Goal: Complete application form

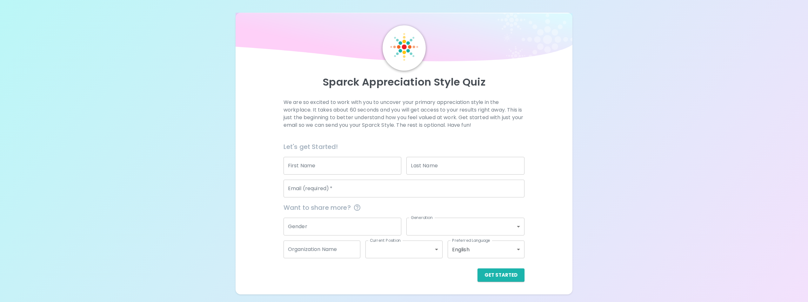
scroll to position [28, 0]
click at [325, 165] on input "First Name" at bounding box center [342, 166] width 118 height 18
type input "[PERSON_NAME]"
type input "[EMAIL_ADDRESS][DOMAIN_NAME]"
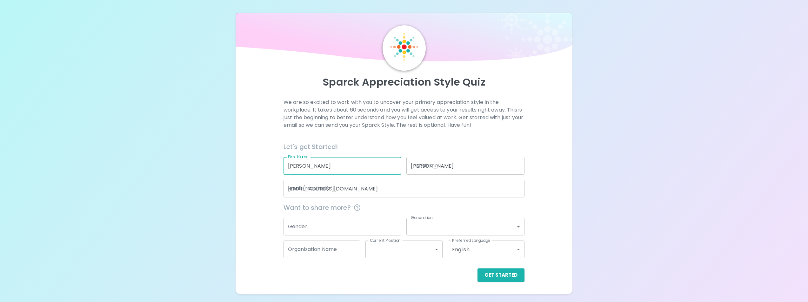
type input "[GEOGRAPHIC_DATA]"
click at [251, 155] on div "We are so excited to work with you to uncover your primary appreciation style i…" at bounding box center [403, 190] width 321 height 183
click at [514, 280] on button "Get Started" at bounding box center [500, 275] width 47 height 13
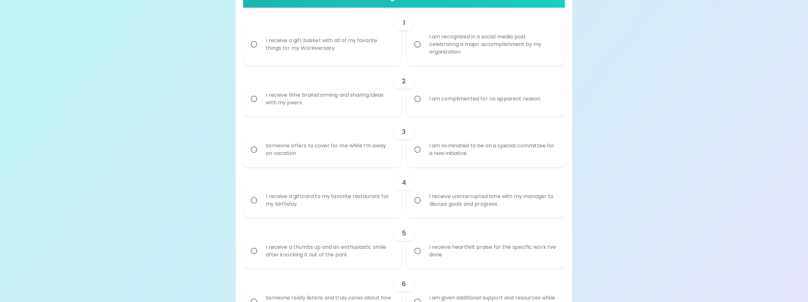
scroll to position [155, 0]
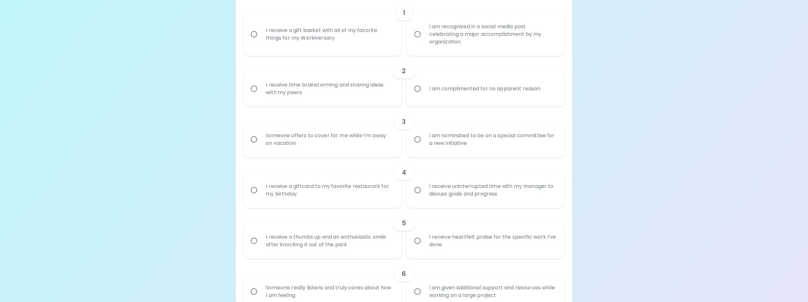
click at [417, 96] on input "I am complimented for no apparent reason" at bounding box center [417, 88] width 13 height 13
radio input "true"
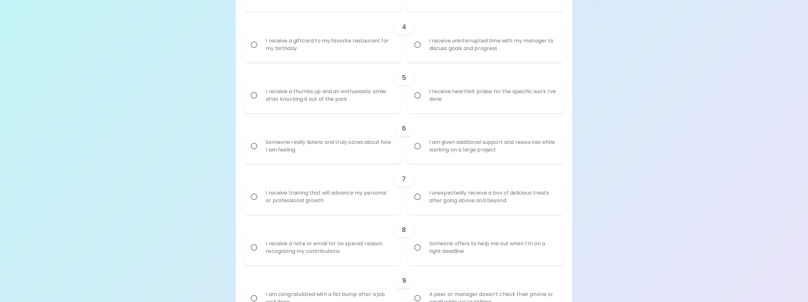
scroll to position [301, 0]
click at [254, 102] on input "I receive a thumbs up and an enthusiastic smile after knocking it out of the pa…" at bounding box center [253, 95] width 13 height 13
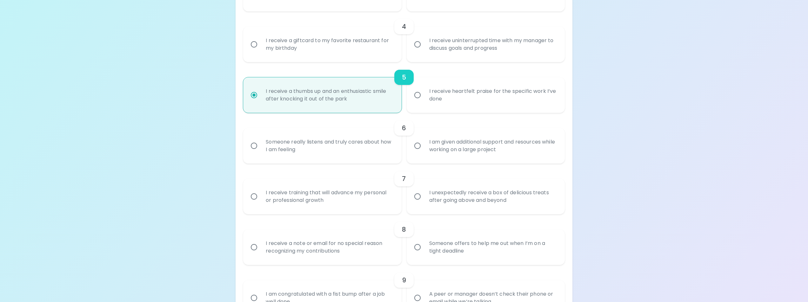
scroll to position [351, 0]
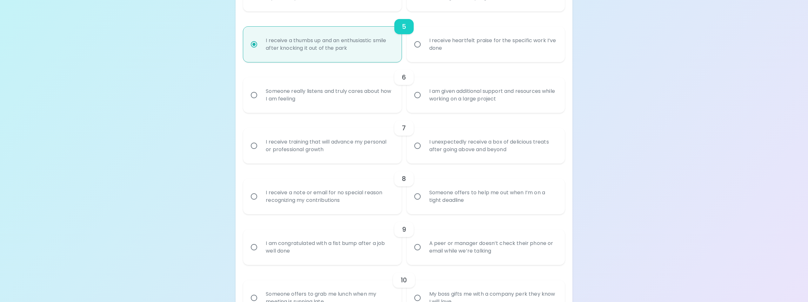
radio input "true"
drag, startPoint x: 253, startPoint y: 233, endPoint x: 254, endPoint y: 216, distance: 16.3
click at [253, 153] on input "I receive training that will advance my personal or professional growth" at bounding box center [253, 145] width 13 height 13
radio input "false"
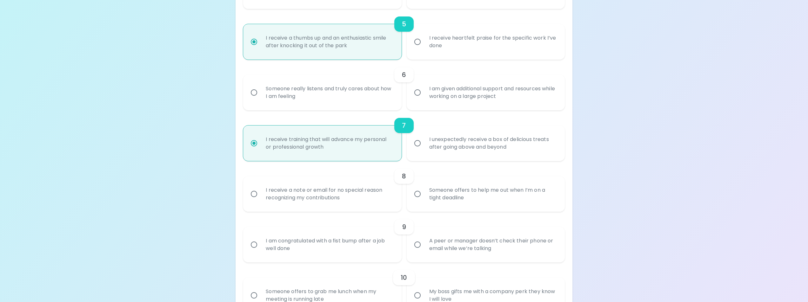
scroll to position [402, 0]
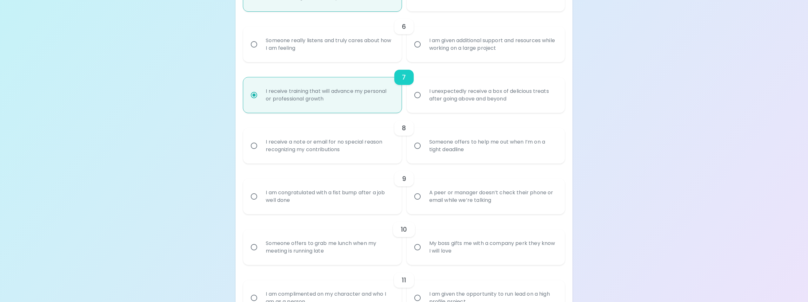
radio input "true"
click at [256, 51] on input "Someone really listens and truly cares about how I am feeling" at bounding box center [253, 44] width 13 height 13
radio input "false"
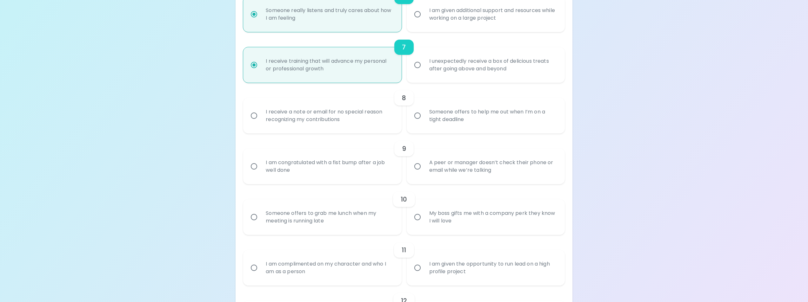
scroll to position [453, 0]
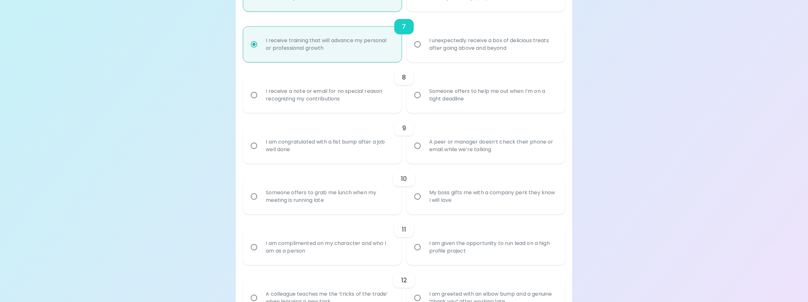
radio input "true"
click at [257, 102] on input "I receive a note or email for no special reason recognizing my contributions" at bounding box center [253, 95] width 13 height 13
radio input "false"
radio input "true"
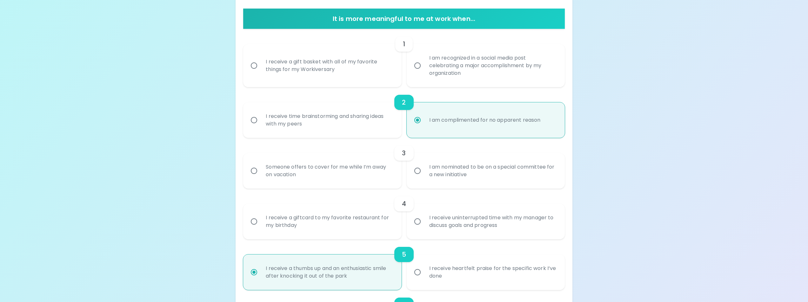
scroll to position [123, 0]
radio input "true"
click at [257, 73] on input "I receive a gift basket with all of my favorite things for my Workiversary" at bounding box center [253, 65] width 13 height 13
radio input "false"
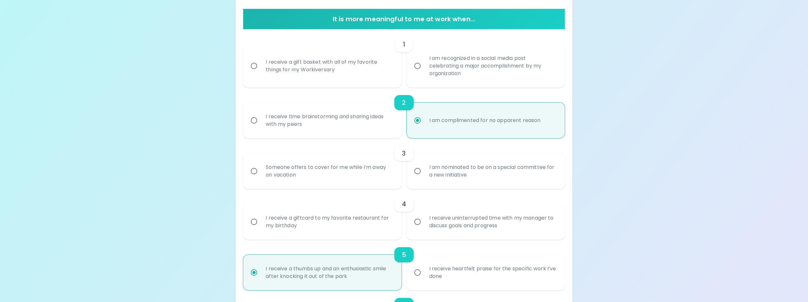
radio input "false"
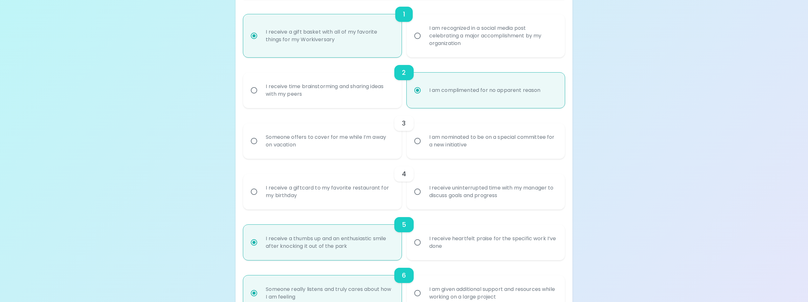
scroll to position [174, 0]
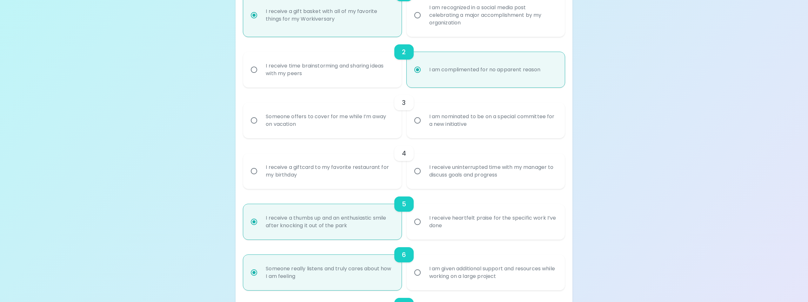
radio input "true"
click at [256, 127] on input "Someone offers to cover for me while I’m away on vacation" at bounding box center [253, 120] width 13 height 13
radio input "false"
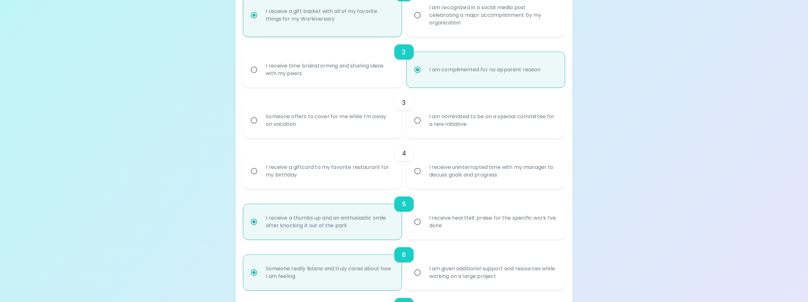
radio input "false"
radio input "true"
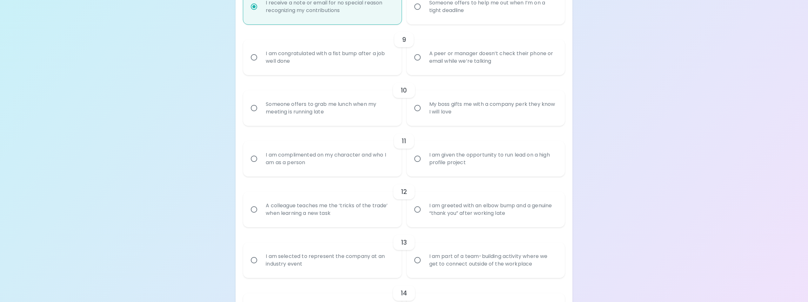
scroll to position [542, 0]
radio input "true"
click at [273, 72] on div "I am congratulated with a fist bump after a job well done" at bounding box center [329, 57] width 137 height 30
click at [261, 64] on input "I am congratulated with a fist bump after a job well done" at bounding box center [253, 56] width 13 height 13
radio input "false"
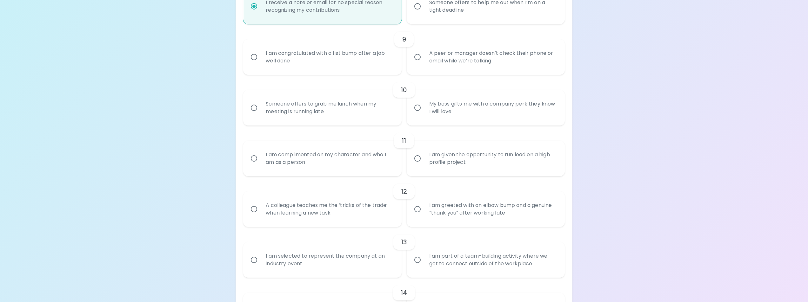
radio input "false"
radio input "true"
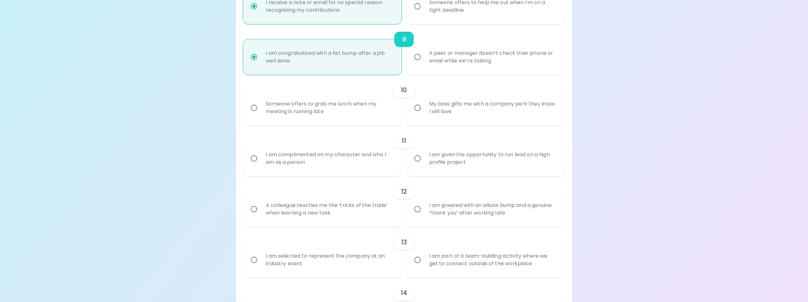
scroll to position [592, 0]
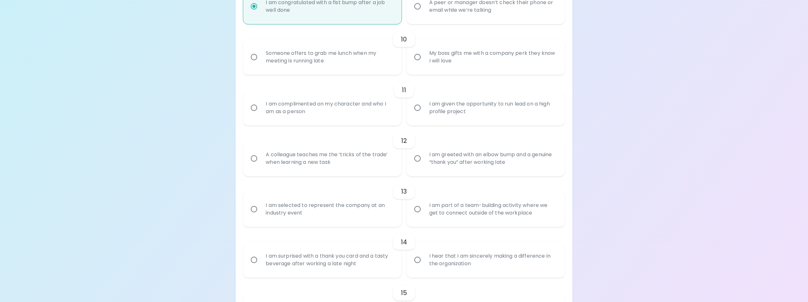
radio input "true"
click at [347, 72] on div "Someone offers to grab me lunch when my meeting is running late" at bounding box center [329, 57] width 137 height 30
click at [261, 64] on input "Someone offers to grab me lunch when my meeting is running late" at bounding box center [253, 56] width 13 height 13
radio input "false"
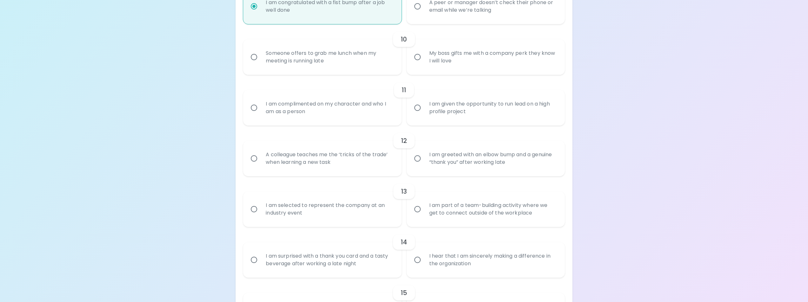
radio input "false"
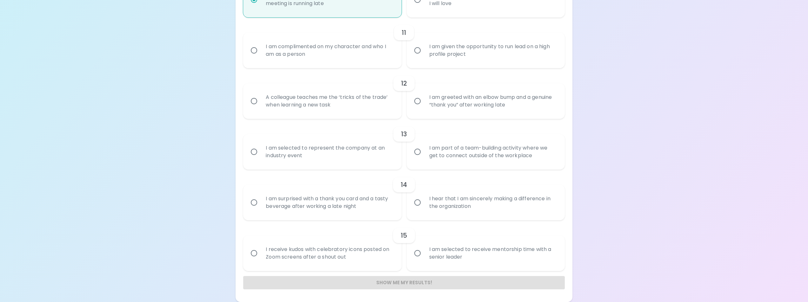
scroll to position [675, 0]
radio input "true"
click at [364, 66] on div "I am complimented on my character and who I am as a person" at bounding box center [329, 50] width 137 height 30
click at [261, 57] on input "I am complimented on my character and who I am as a person" at bounding box center [253, 50] width 13 height 13
radio input "false"
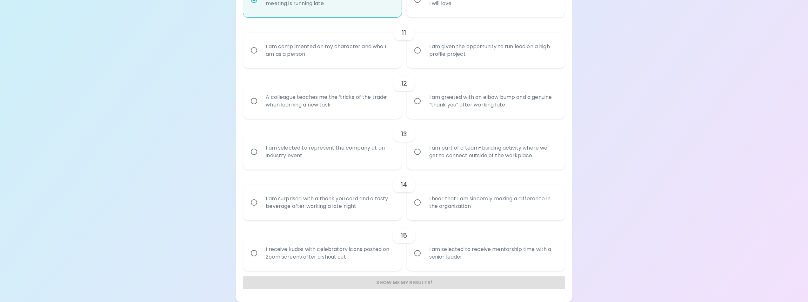
radio input "false"
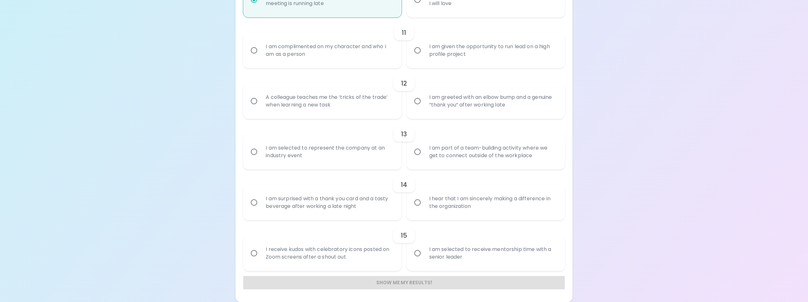
radio input "false"
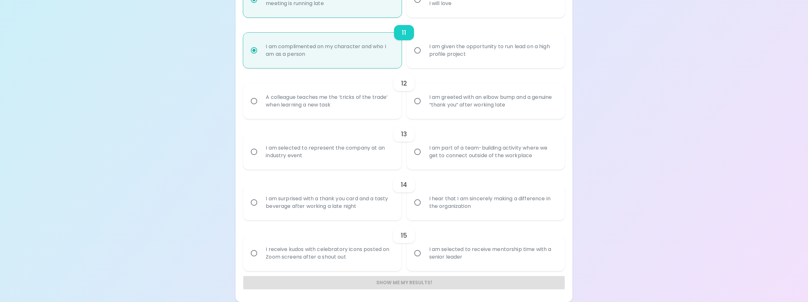
scroll to position [726, 0]
radio input "true"
click at [419, 108] on input "I am greeted with an elbow bump and a genuine “thank you” after working late" at bounding box center [417, 101] width 13 height 13
radio input "false"
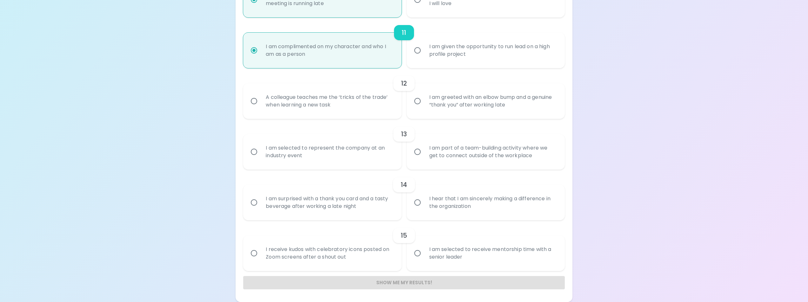
radio input "false"
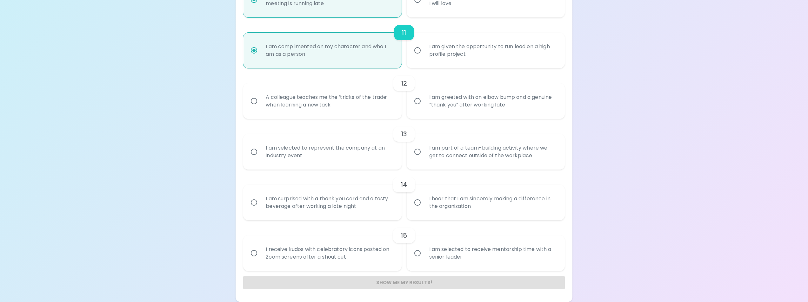
radio input "false"
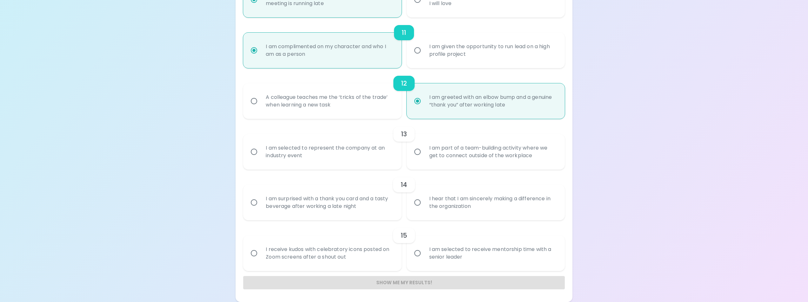
scroll to position [776, 0]
radio input "true"
click at [420, 159] on input "I am part of a team-building activity where we get to connect outside of the wo…" at bounding box center [417, 151] width 13 height 13
radio input "false"
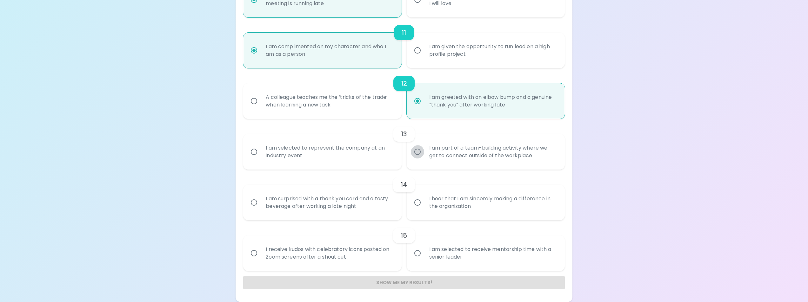
radio input "false"
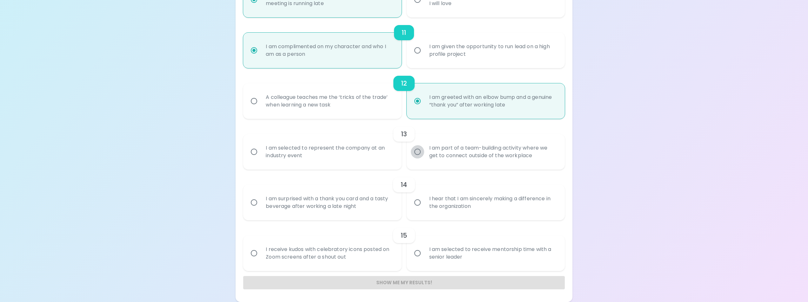
radio input "false"
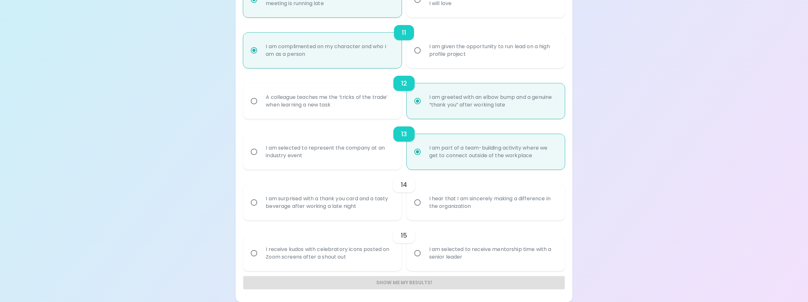
scroll to position [835, 0]
radio input "true"
click at [430, 188] on div "I hear that I am sincerely making a difference in the organization" at bounding box center [492, 203] width 137 height 30
click at [424, 196] on input "I hear that I am sincerely making a difference in the organization" at bounding box center [417, 202] width 13 height 13
radio input "false"
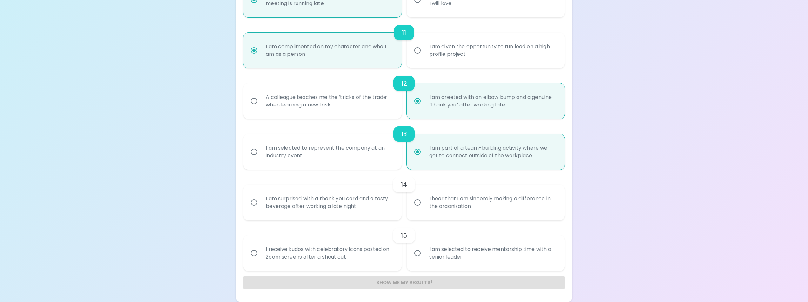
radio input "false"
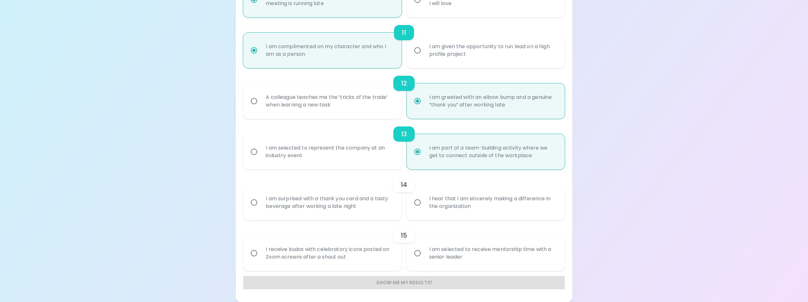
radio input "false"
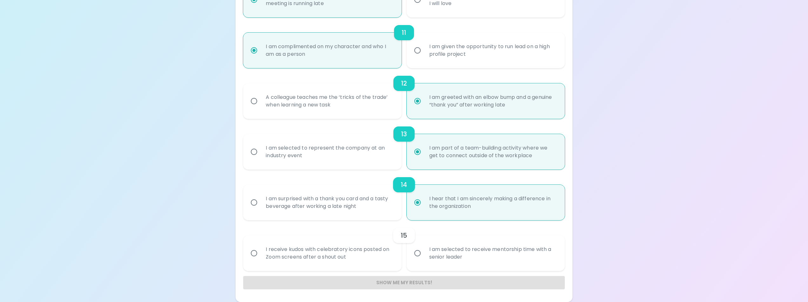
radio input "true"
click at [414, 248] on input "I am selected to receive mentorship time with a senior leader" at bounding box center [417, 253] width 13 height 13
radio input "false"
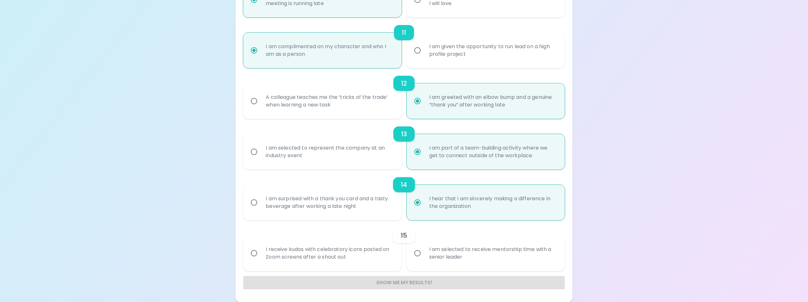
radio input "false"
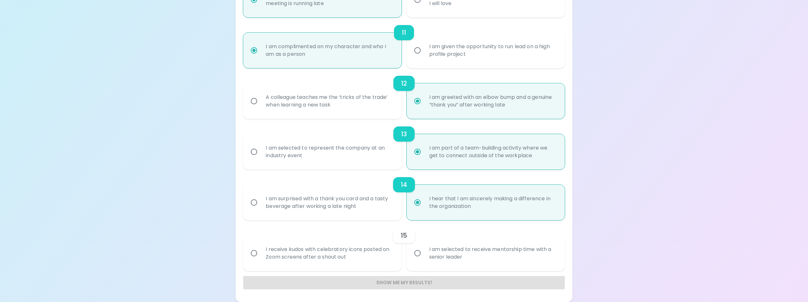
radio input "false"
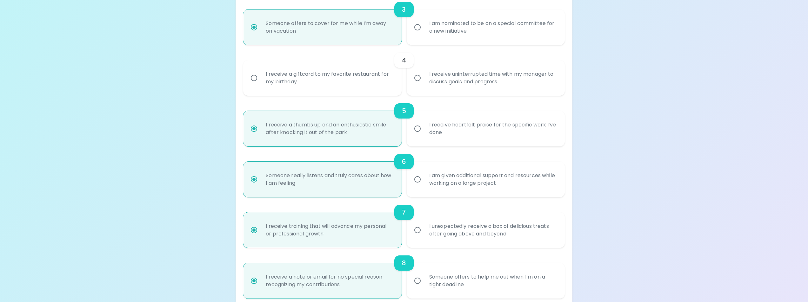
scroll to position [264, 0]
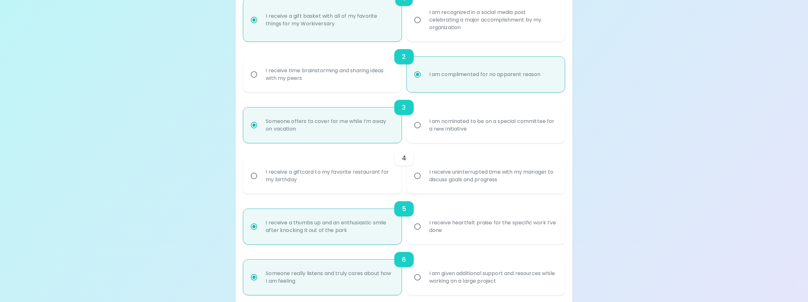
radio input "true"
click at [376, 191] on div "I receive a giftcard to my favorite restaurant for my birthday" at bounding box center [329, 176] width 137 height 30
click at [261, 183] on input "I receive a giftcard to my favorite restaurant for my birthday" at bounding box center [253, 175] width 13 height 13
radio input "false"
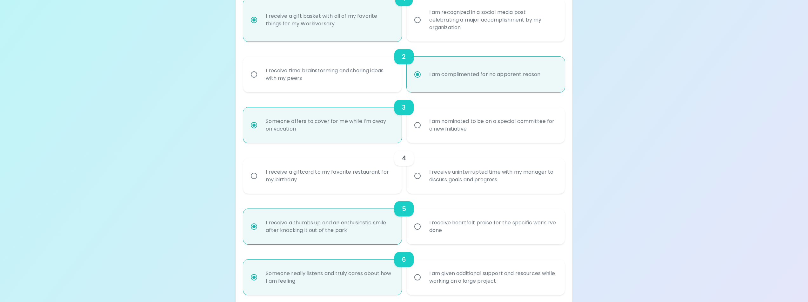
radio input "false"
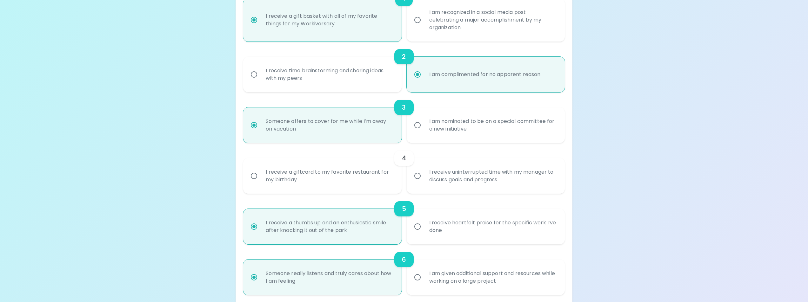
radio input "false"
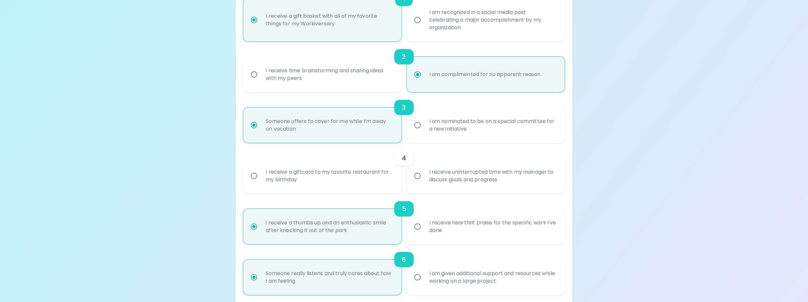
radio input "false"
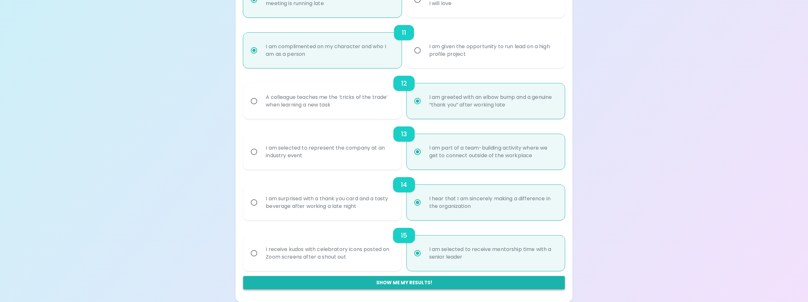
scroll to position [835, 0]
radio input "true"
click at [404, 283] on button "Show me my results!" at bounding box center [403, 282] width 321 height 13
radio input "false"
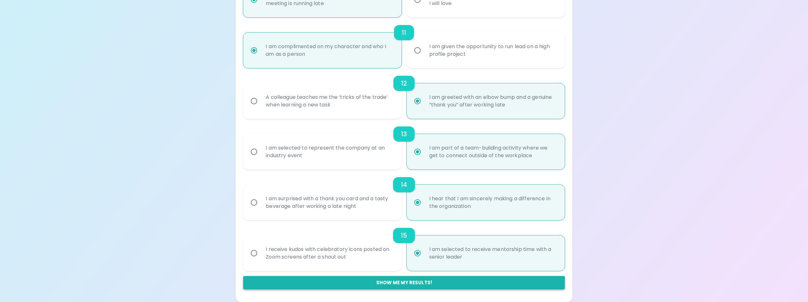
radio input "false"
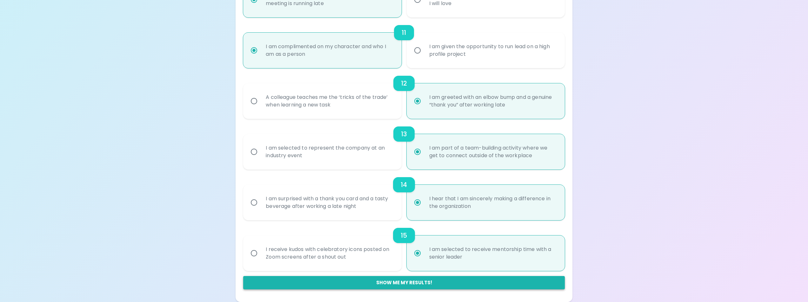
radio input "false"
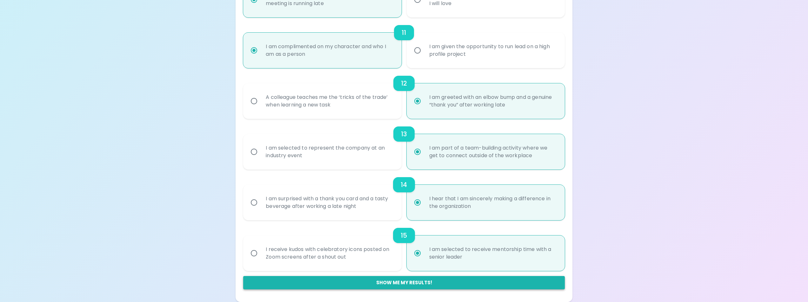
radio input "false"
radio input "true"
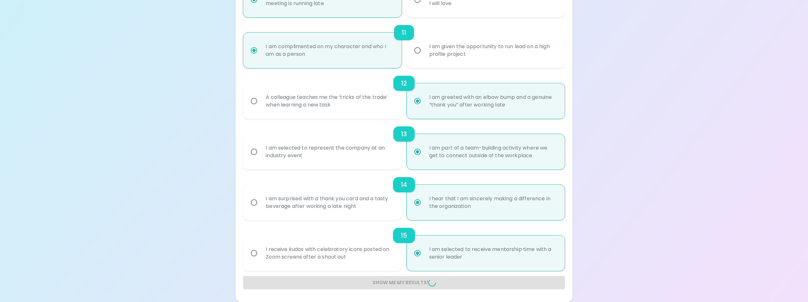
radio input "false"
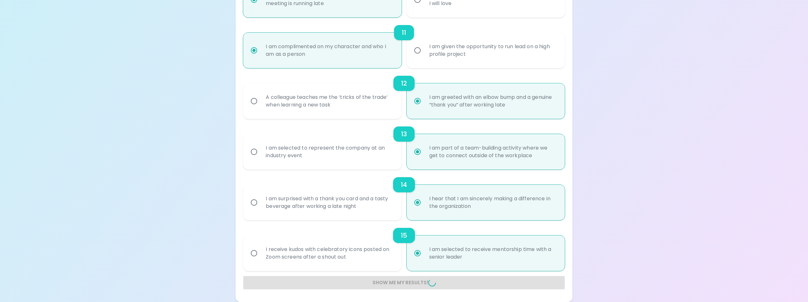
radio input "false"
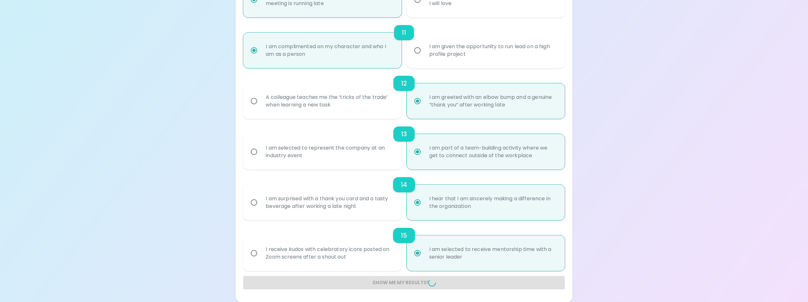
radio input "false"
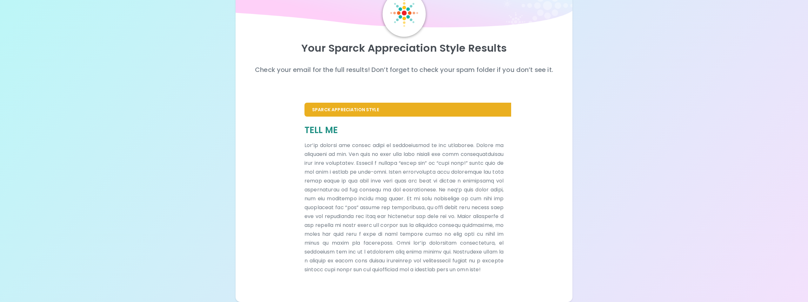
scroll to position [157, 0]
